Goal: Task Accomplishment & Management: Manage account settings

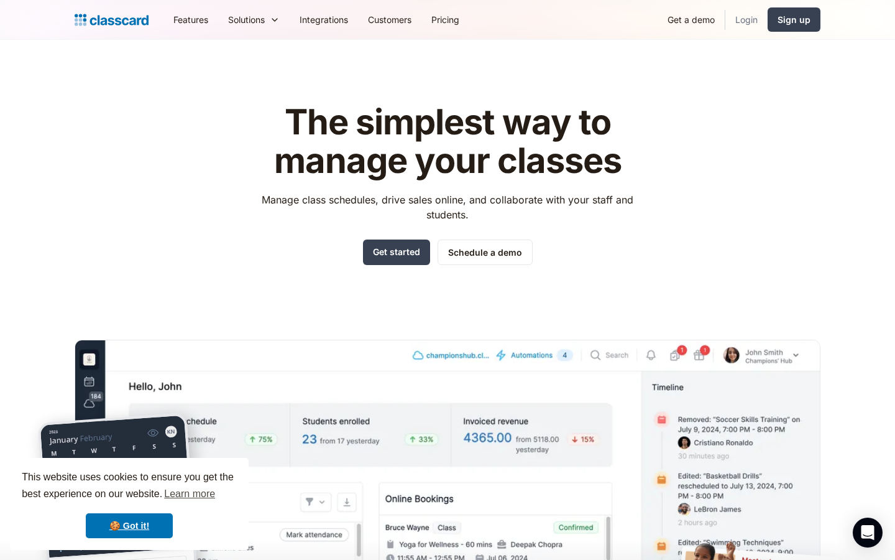
click at [739, 24] on link "Login" at bounding box center [747, 20] width 42 height 28
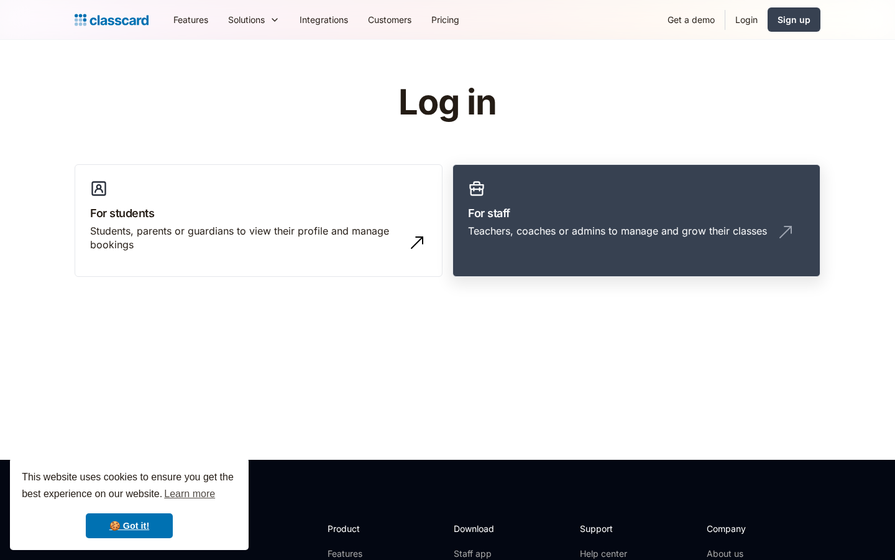
click at [601, 255] on link "For staff Teachers, coaches or admins to manage and grow their classes" at bounding box center [637, 220] width 368 height 113
